Goal: Ask a question

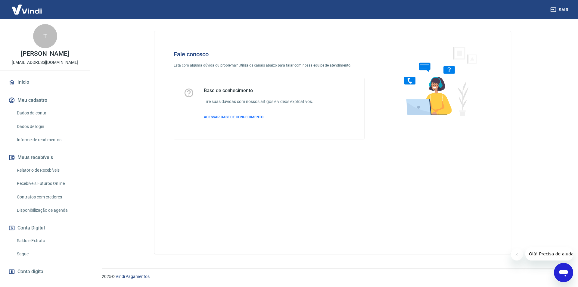
click at [563, 270] on icon "Abrir janela de mensagens" at bounding box center [564, 272] width 11 height 11
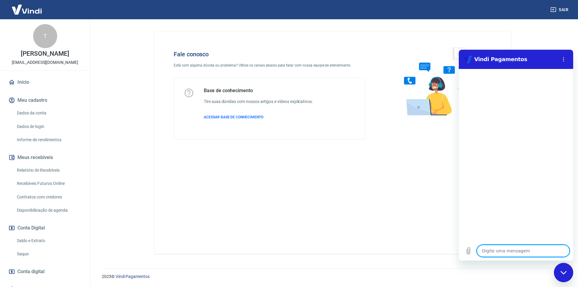
type textarea "O"
type textarea "x"
type textarea "Ol"
type textarea "x"
type textarea "Olá"
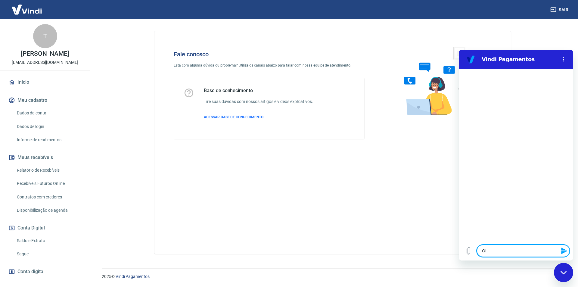
type textarea "x"
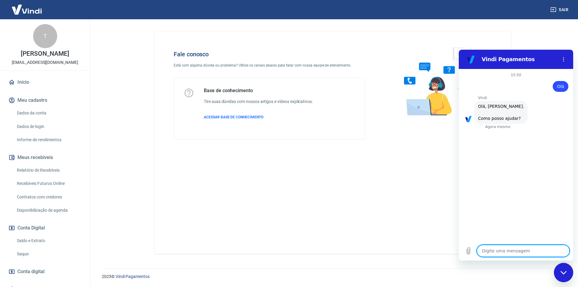
scroll to position [14, 0]
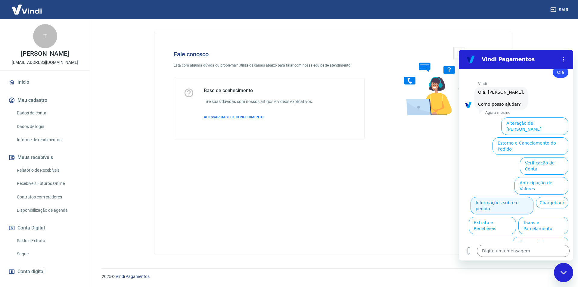
click at [534, 197] on button "Informações sobre o pedido" at bounding box center [502, 205] width 63 height 17
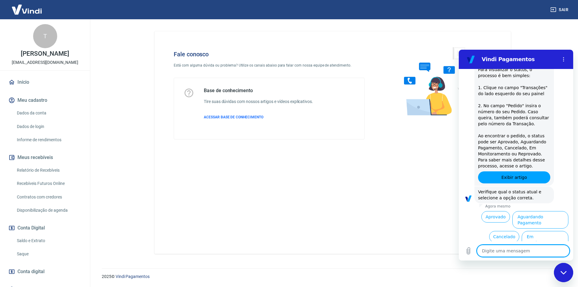
scroll to position [118, 0]
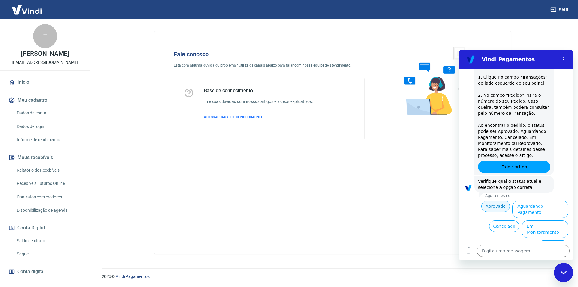
click at [492, 205] on button "Aprovado" at bounding box center [496, 206] width 29 height 11
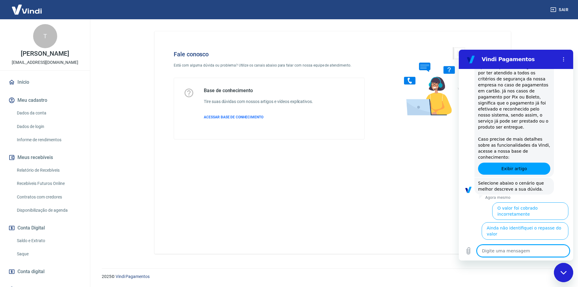
scroll to position [300, 0]
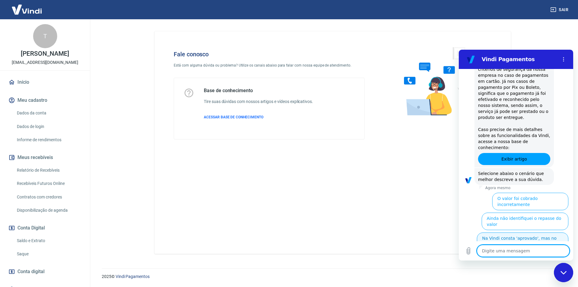
click at [532, 233] on button "Na Vindi consta 'aprovado', mas no sistema ainda não" at bounding box center [523, 241] width 92 height 17
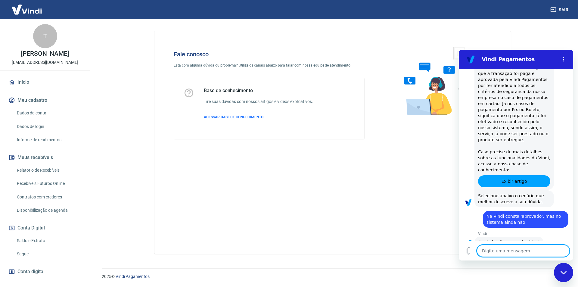
scroll to position [307, 0]
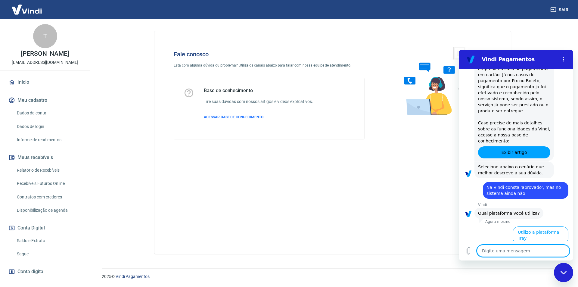
click at [518, 246] on button "Utilizo outras plataformas" at bounding box center [539, 254] width 58 height 17
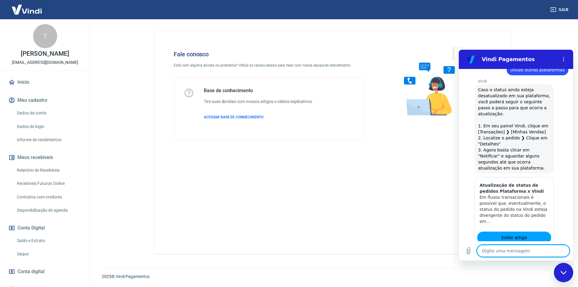
scroll to position [488, 0]
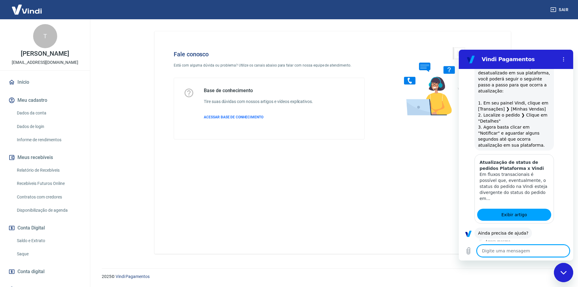
click at [540, 246] on button "Sim" at bounding box center [539, 251] width 17 height 11
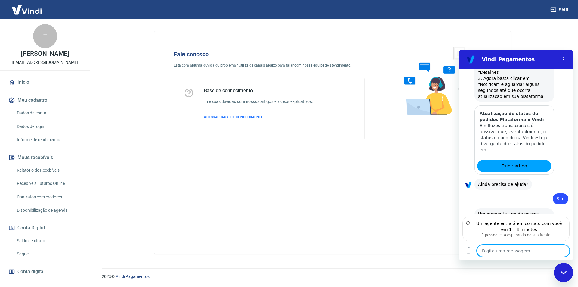
scroll to position [531, 0]
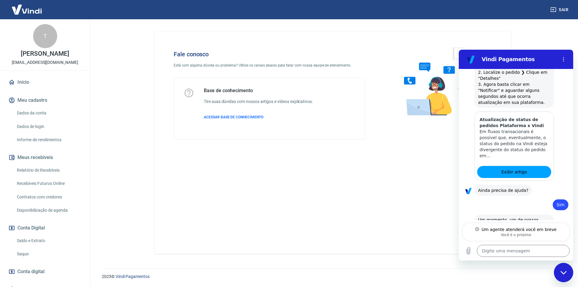
type textarea "x"
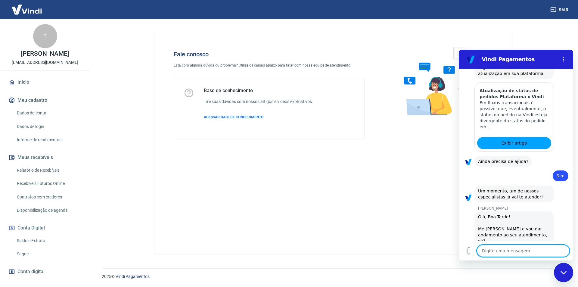
click at [511, 248] on textarea at bounding box center [523, 251] width 93 height 12
type textarea "S"
type textarea "x"
type textarea "Si"
type textarea "x"
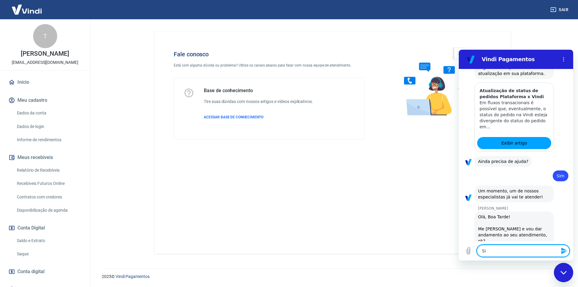
type textarea "Sil"
type textarea "x"
type textarea "Silv"
type textarea "x"
type textarea "Silva"
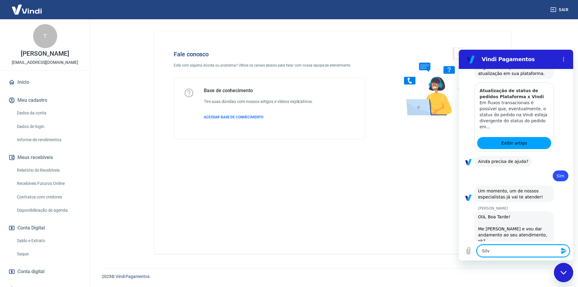
type textarea "x"
type textarea "Silvan"
type textarea "x"
type textarea "Silvana"
type textarea "x"
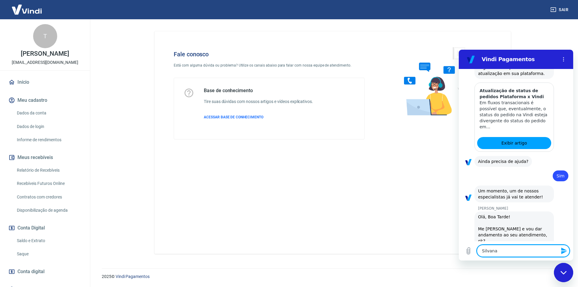
type textarea "Silvana,"
type textarea "x"
type textarea "Silvana,"
type textarea "x"
type textarea "Silvana, b"
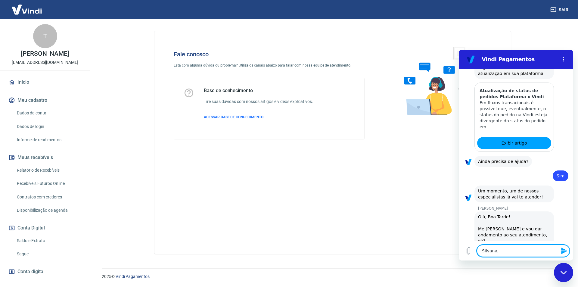
type textarea "x"
type textarea "Silvana, bo"
type textarea "x"
type textarea "Silvana, boa"
type textarea "x"
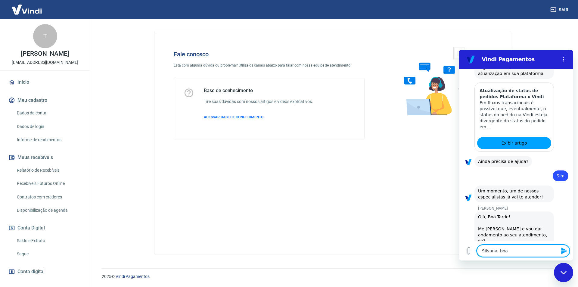
type textarea "Silvana, boa"
type textarea "x"
type textarea "Silvana, boa t"
type textarea "x"
type textarea "Silvana, boa ta"
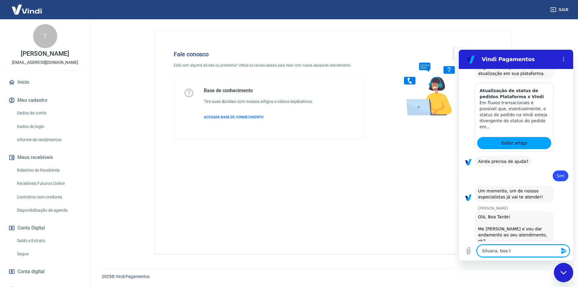
type textarea "x"
type textarea "Silvana, boa tar"
type textarea "x"
type textarea "Silvana, boa tard"
type textarea "x"
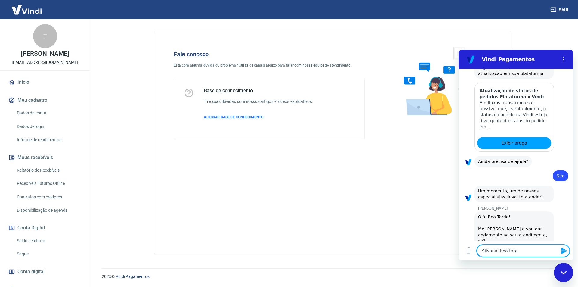
type textarea "Silvana, boa tarde"
type textarea "x"
type textarea "Silvana, boa tarde!"
type textarea "x"
type textarea "Silvana, boa tarde!"
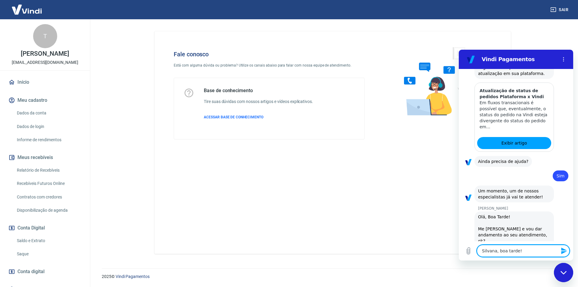
type textarea "x"
type textarea "Silvana, boa tarde!"
type textarea "x"
type textarea "Silvana, boa tarde! A"
type textarea "x"
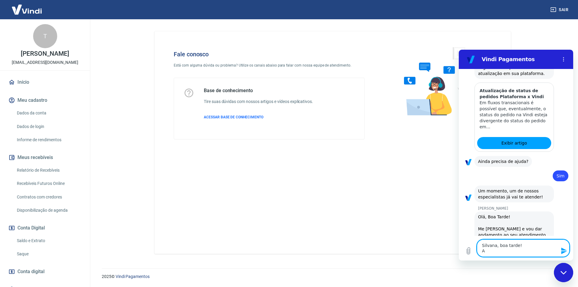
type textarea "Silvana, boa tarde! Aq"
type textarea "x"
type textarea "Silvana, boa tarde! Aqu"
type textarea "x"
type textarea "Silvana, boa tarde! Aqui"
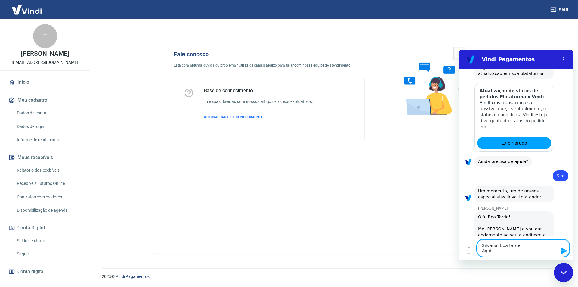
type textarea "x"
type textarea "Silvana, boa tarde! Aqui"
type textarea "x"
type textarea "Silvana, boa tarde! Aqui é"
type textarea "x"
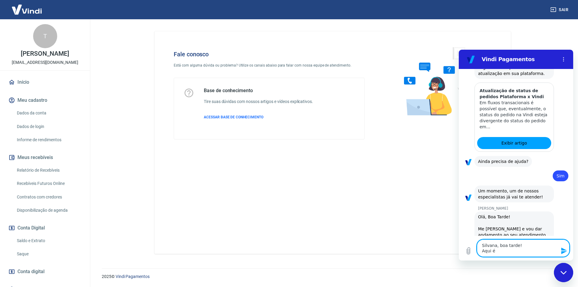
type textarea "Silvana, boa tarde! Aqui é"
type textarea "x"
type textarea "Silvana, boa tarde! Aqui é o"
type textarea "x"
type textarea "Silvana, boa tarde! Aqui é o"
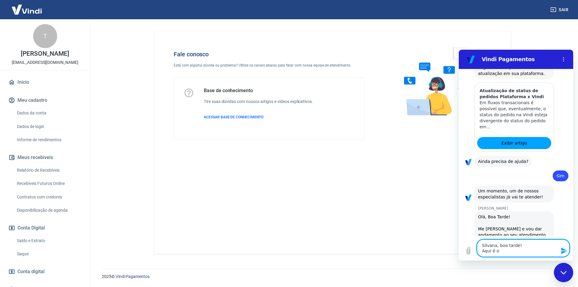
type textarea "x"
type textarea "Silvana, boa tarde! Aqui é o G"
type textarea "x"
type textarea "Silvana, boa tarde! Aqui é o Gu"
type textarea "x"
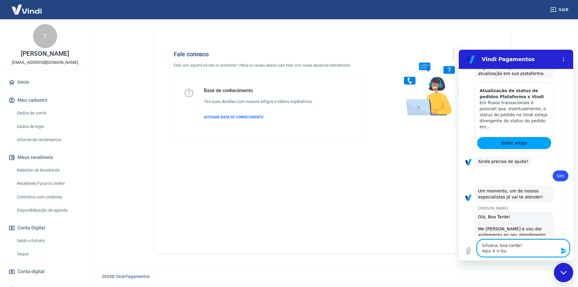
type textarea "Silvana, boa tarde! Aqui é o Gui"
type textarea "x"
type textarea "Silvana, boa tarde! Aqui é o Guil"
type textarea "x"
type textarea "Silvana, boa tarde! Aqui é o Guilh"
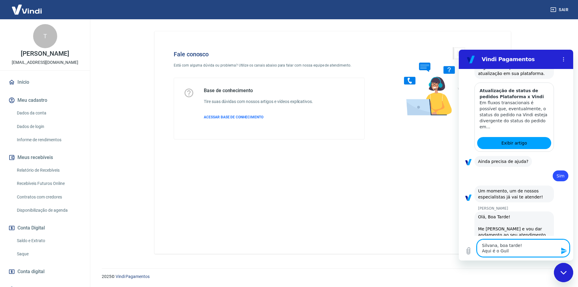
type textarea "x"
type textarea "Silvana, boa tarde! Aqui é o Guilhe"
type textarea "x"
type textarea "Silvana, boa tarde! Aqui é o Guilher"
type textarea "x"
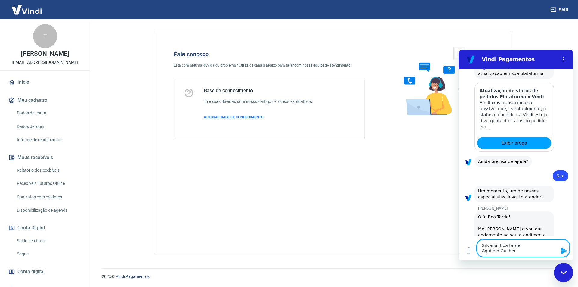
type textarea "Silvana, boa tarde! Aqui é o Guilherm"
type textarea "x"
type textarea "Silvana, boa tarde! Aqui é o Guilherme"
type textarea "x"
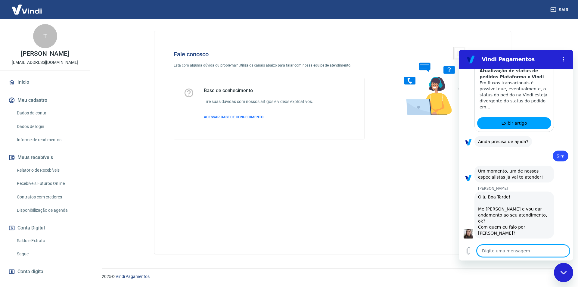
type textarea "x"
type textarea "P"
type textarea "x"
type textarea "Pr"
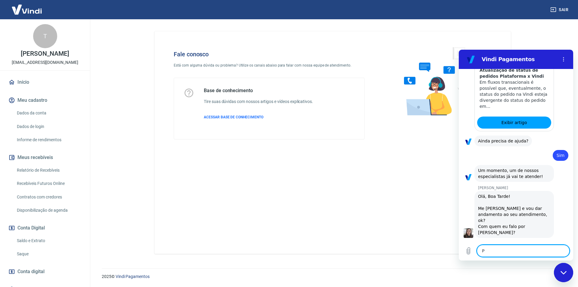
type textarea "x"
type textarea "Pre"
type textarea "x"
type textarea "Prec"
type textarea "x"
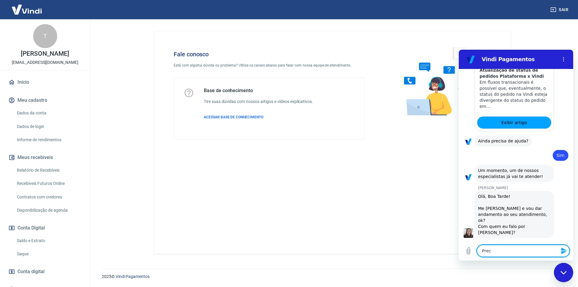
type textarea "Preci"
type textarea "x"
type textarea "Precis"
type textarea "x"
type textarea "Preciso"
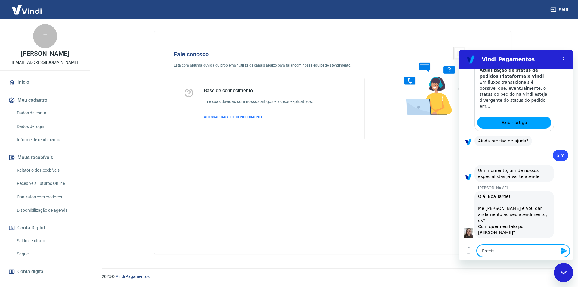
type textarea "x"
type textarea "Preciso"
type textarea "x"
type textarea "Preciso d"
type textarea "x"
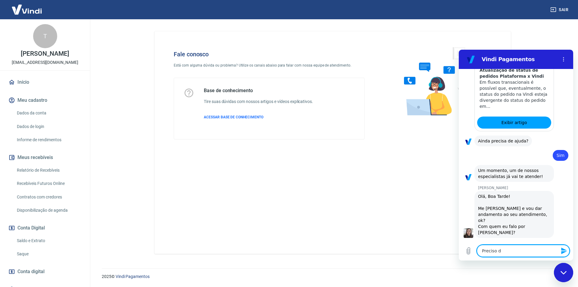
type textarea "Preciso de"
type textarea "x"
type textarea "Preciso de"
type textarea "x"
type textarea "Preciso de u"
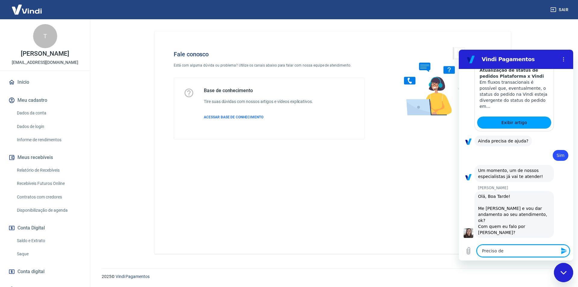
type textarea "x"
type textarea "Preciso de um"
type textarea "x"
type textarea "Preciso de um"
type textarea "x"
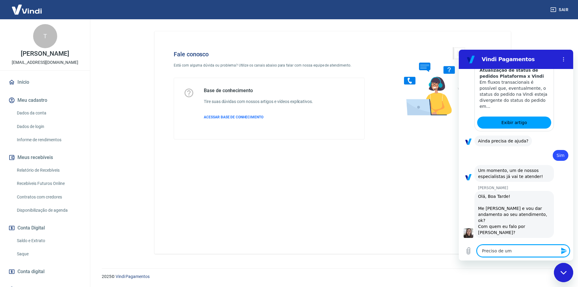
type textarea "Preciso de um a"
type textarea "x"
type textarea "Preciso de um au"
type textarea "x"
type textarea "Preciso de um a"
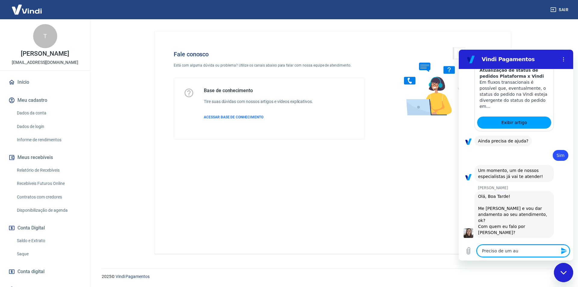
type textarea "x"
type textarea "Preciso de um"
type textarea "x"
type textarea "Preciso de um"
type textarea "x"
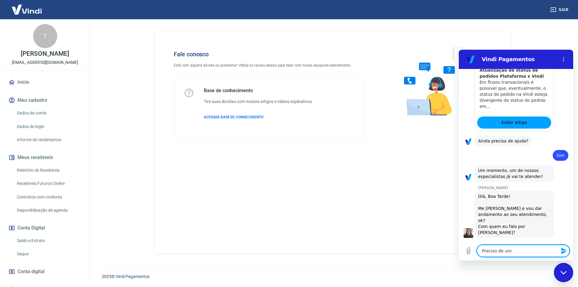
type textarea "Preciso de uma"
type textarea "x"
type textarea "Preciso de uma"
type textarea "x"
type textarea "Preciso de uma o"
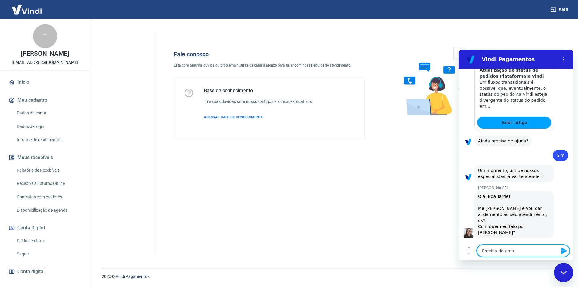
type textarea "x"
type textarea "Preciso de uma or"
type textarea "x"
type textarea "Preciso de uma ori"
type textarea "x"
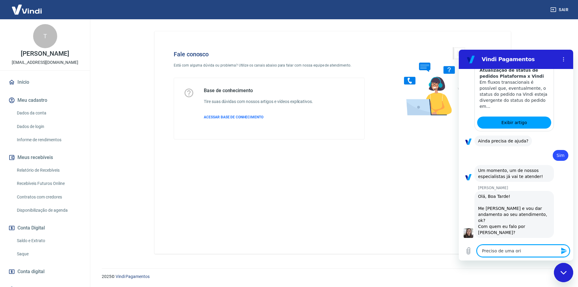
type textarea "Preciso de uma or"
type textarea "x"
type textarea "Preciso de uma o"
type textarea "x"
type textarea "Preciso de uma or"
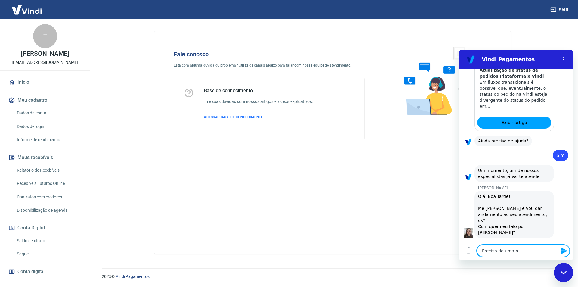
type textarea "x"
type textarea "Preciso de uma ori"
type textarea "x"
type textarea "Preciso de uma orie"
type textarea "x"
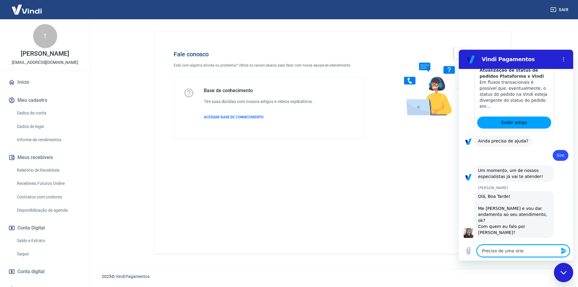
type textarea "Preciso de uma orien"
type textarea "x"
type textarea "Preciso de uma orient"
type textarea "x"
type textarea "Preciso de uma orienta"
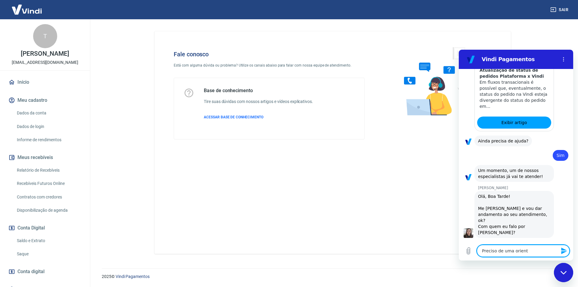
type textarea "x"
type textarea "Preciso de uma orientaç"
type textarea "x"
type textarea "Preciso de uma orientaçã"
type textarea "x"
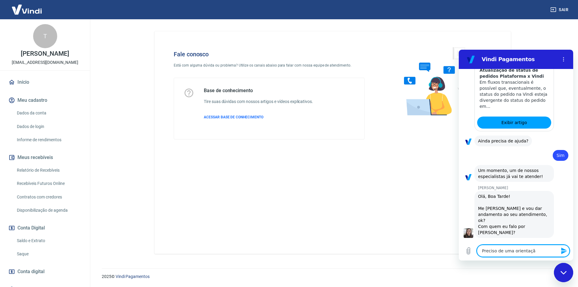
type textarea "Preciso de uma orientação"
type textarea "x"
type textarea "Preciso de uma orientação"
type textarea "x"
type textarea "Preciso de uma orientação a"
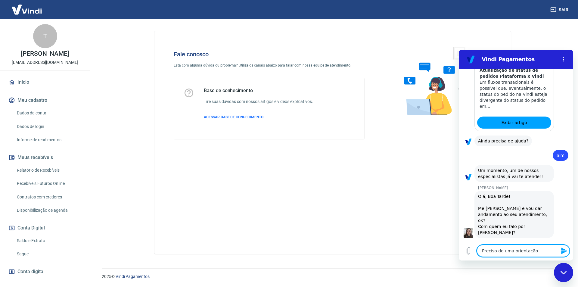
type textarea "x"
type textarea "Preciso de uma orientação a"
type textarea "x"
type textarea "Preciso de uma orientação a r"
type textarea "x"
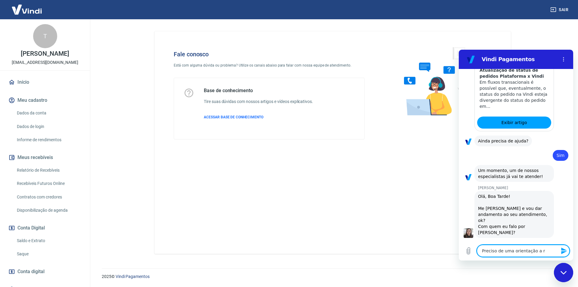
type textarea "Preciso de uma orientação a re"
type textarea "x"
type textarea "Preciso de uma orientação a res"
type textarea "x"
type textarea "Preciso de uma orientação a resp"
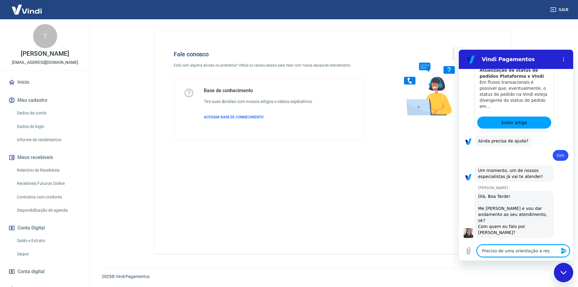
type textarea "x"
type textarea "Preciso de uma orientação a respe"
type textarea "x"
type textarea "Preciso de uma orientação a respei"
type textarea "x"
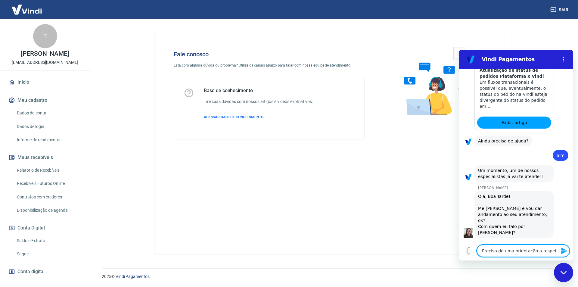
type textarea "Preciso de uma orientação a respeit"
type textarea "x"
type textarea "Preciso de uma orientação a respeito"
type textarea "x"
type textarea "Preciso de uma orientação a respeito"
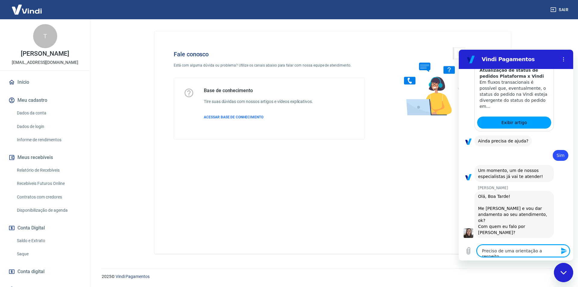
type textarea "x"
type textarea "Preciso de uma orientação a respeito d"
type textarea "x"
type textarea "Preciso de uma orientação a respeito da"
type textarea "x"
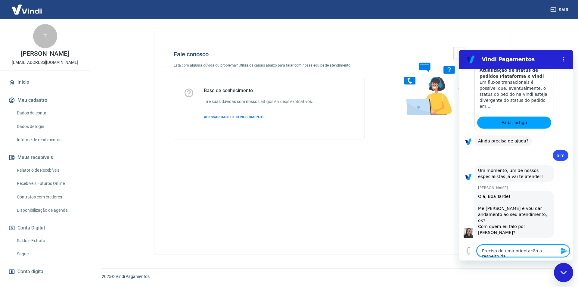
type textarea "Preciso de uma orientação a respeito da"
type textarea "x"
type textarea "Preciso de uma orientação a respeito da t"
type textarea "x"
type textarea "Preciso de uma orientação a respeito da tr"
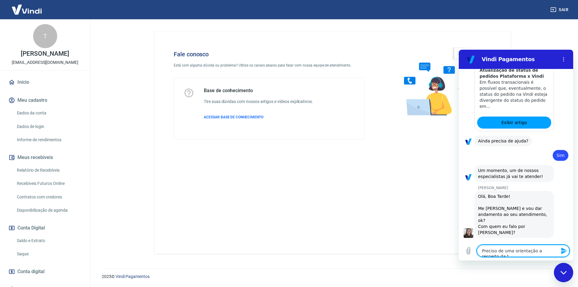
type textarea "x"
type textarea "Preciso de uma orientação a respeito da tra"
type textarea "x"
type textarea "Preciso de uma orientação a respeito da tran"
type textarea "x"
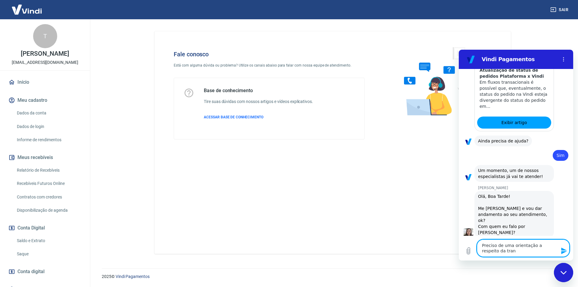
type textarea "Preciso de uma orientação a respeito da trans"
type textarea "x"
type textarea "Preciso de uma orientação a respeito da transa"
type textarea "x"
paste textarea "227688963"
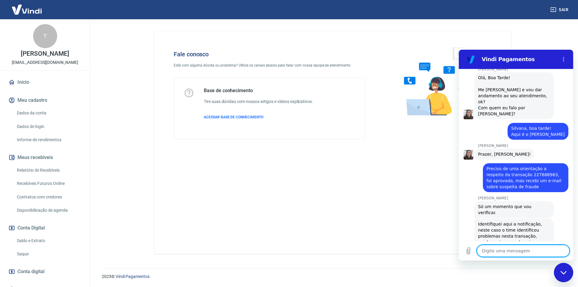
scroll to position [700, 0]
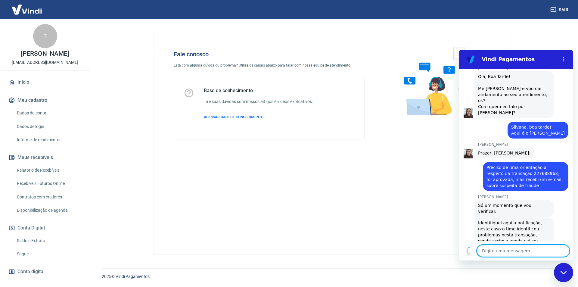
click at [514, 247] on textarea at bounding box center [523, 251] width 93 height 12
click at [501, 251] on textarea at bounding box center [523, 251] width 93 height 12
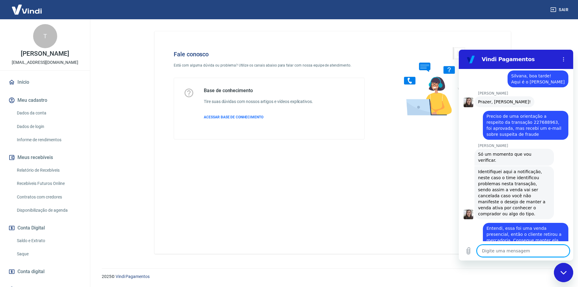
scroll to position [752, 0]
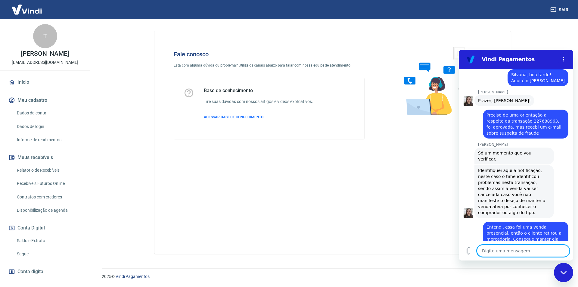
click at [510, 248] on textarea at bounding box center [523, 251] width 93 height 12
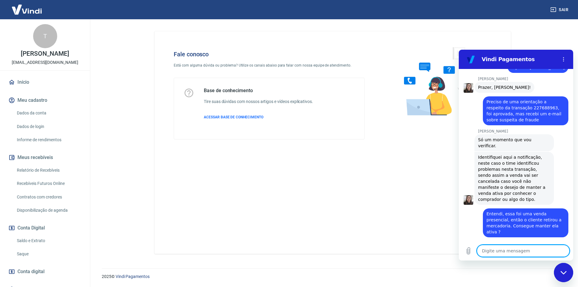
scroll to position [767, 0]
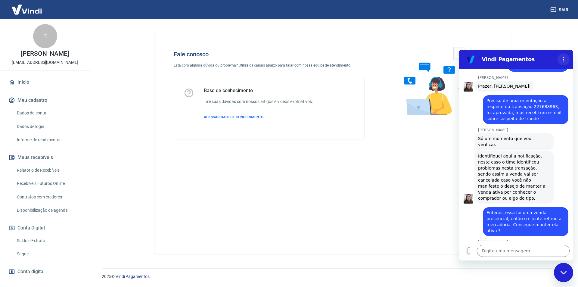
click at [561, 61] on button "Menu de opções" at bounding box center [564, 59] width 12 height 12
click at [557, 62] on div "Som ativado Alternar notificações sonoras" at bounding box center [563, 59] width 14 height 12
click at [531, 153] on span "Identifiquei aqui a notificação, neste caso o time identificou problemas nesta …" at bounding box center [514, 177] width 72 height 48
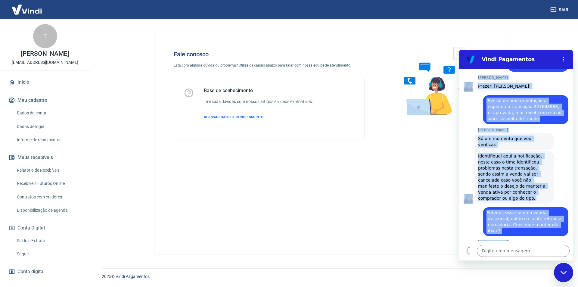
drag, startPoint x: 490, startPoint y: 86, endPoint x: 563, endPoint y: 235, distance: 165.2
click at [563, 235] on div "15:50 diz: Olá Enviado · 15:50 Vindi Vindi diz: Olá, Talita Bertanha de Freitas…" at bounding box center [516, 155] width 114 height 172
copy div "Olá Enviado · 15:50 Vindi Vindi diz: Olá, Talita Bertanha de Freitas. Como poss…"
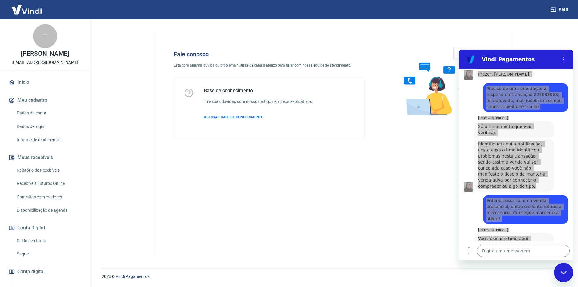
click at [425, 12] on div "Sair" at bounding box center [289, 9] width 578 height 19
drag, startPoint x: 381, startPoint y: 186, endPoint x: 450, endPoint y: 206, distance: 72.3
click at [381, 186] on div "Fale conosco Está com alguma dúvida ou problema? Utilize os canais abaixo para …" at bounding box center [333, 142] width 357 height 223
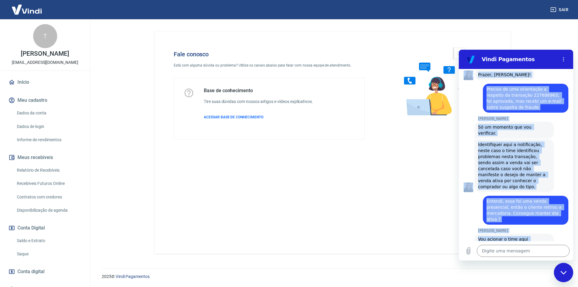
click at [499, 236] on span "Vou acionar o time aqui solicitando que a venda permaneça ativa." at bounding box center [514, 245] width 72 height 18
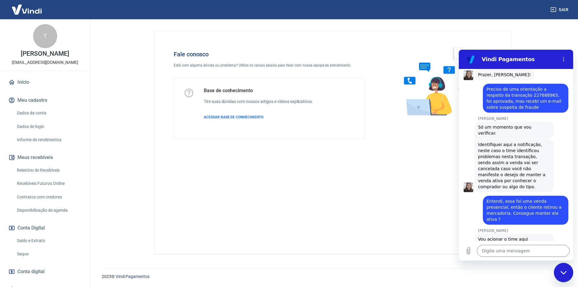
click at [506, 275] on p "Silvana Araujo" at bounding box center [525, 277] width 95 height 5
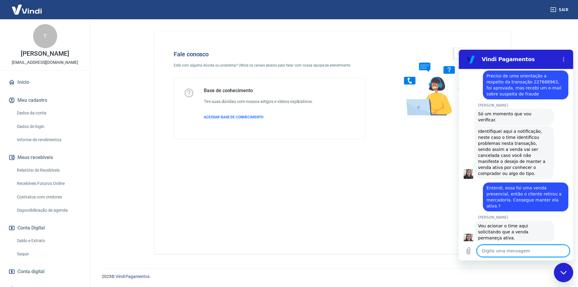
scroll to position [793, 0]
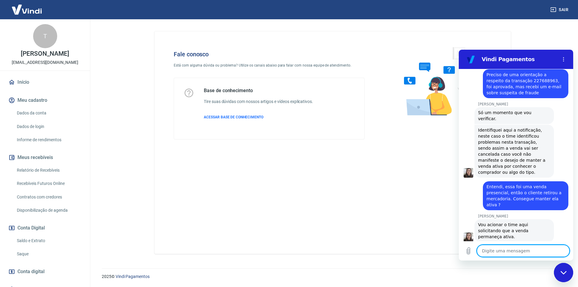
click at [505, 246] on textarea at bounding box center [523, 251] width 93 height 12
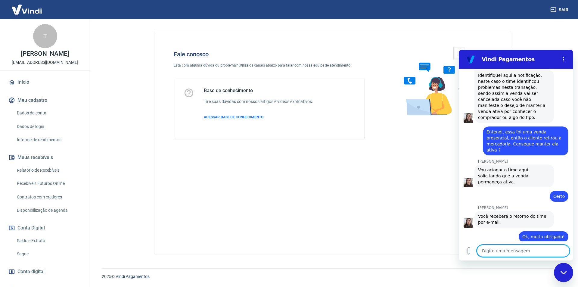
scroll to position [994, 0]
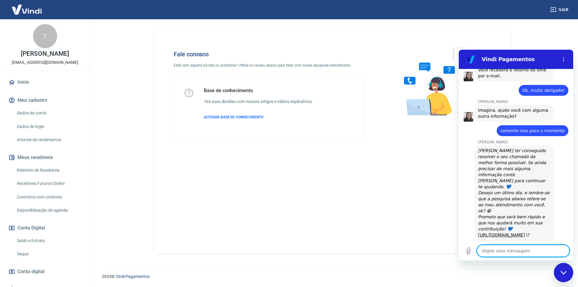
click at [514, 245] on link "https://g.page/r/CVG4FibZJa2aEAg/review" at bounding box center [506, 247] width 52 height 5
